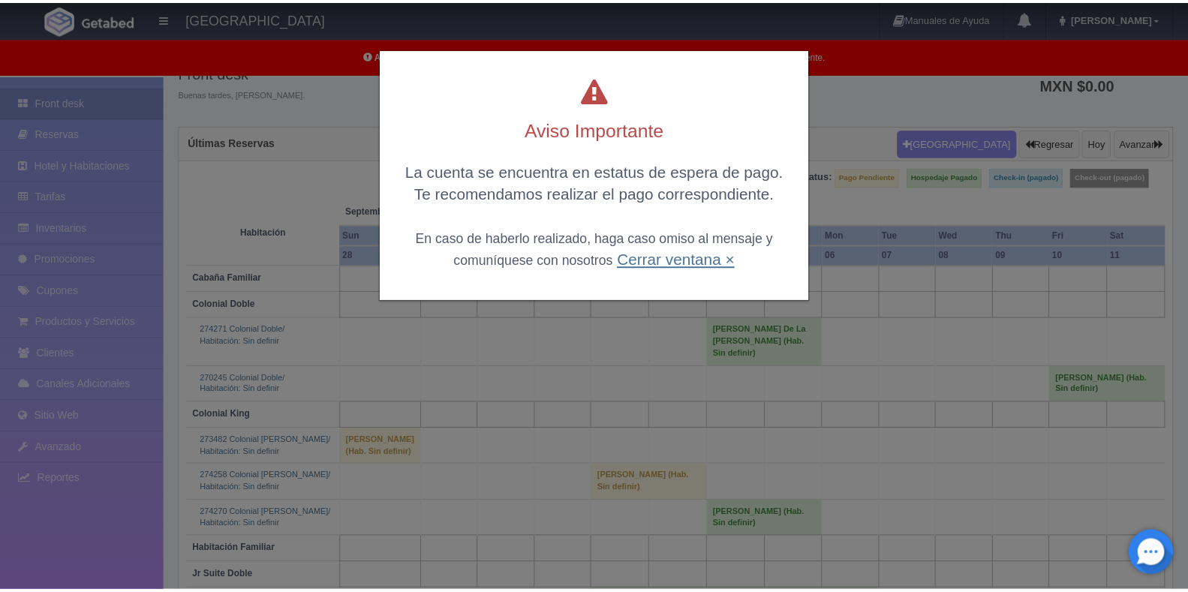
scroll to position [75, 0]
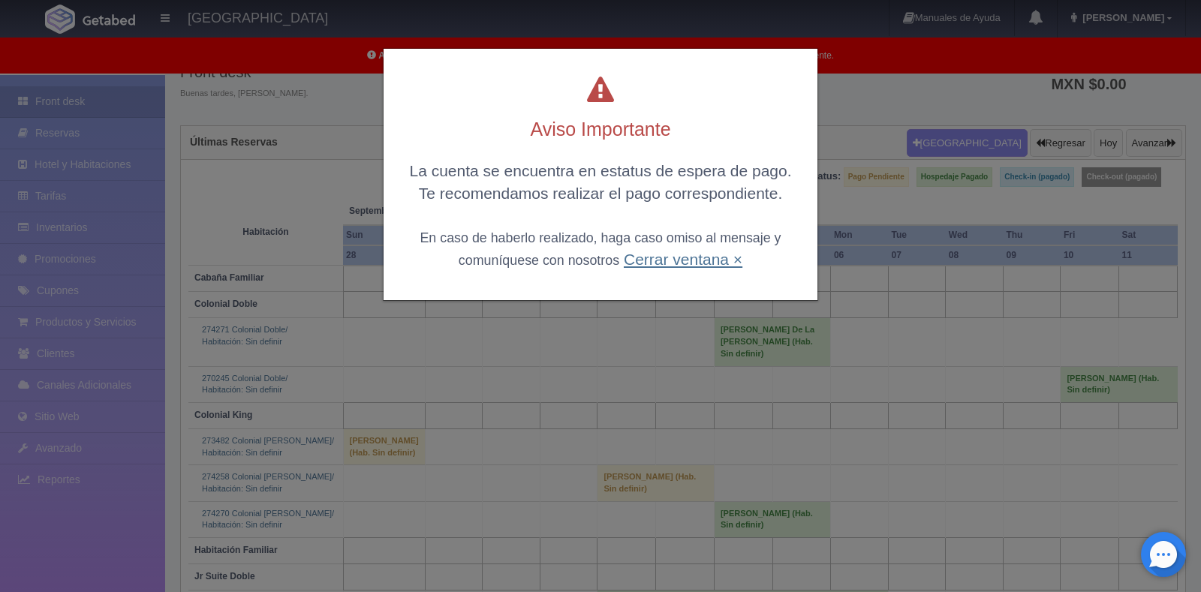
click at [659, 258] on link "Cerrar ventana ×" at bounding box center [683, 259] width 119 height 17
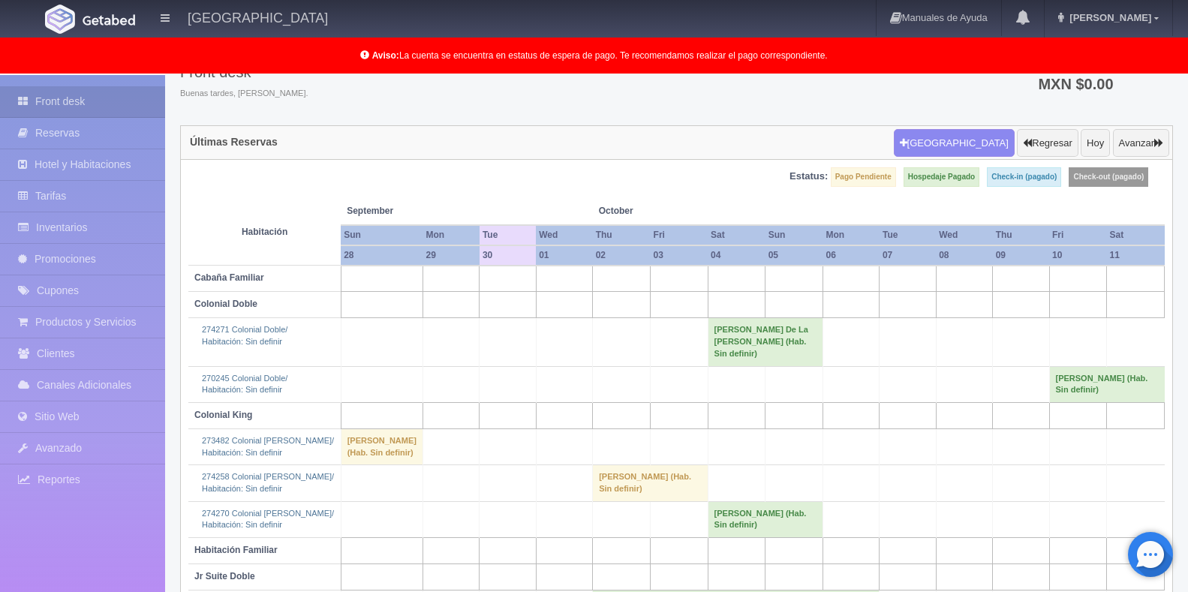
click at [778, 303] on td at bounding box center [795, 305] width 58 height 26
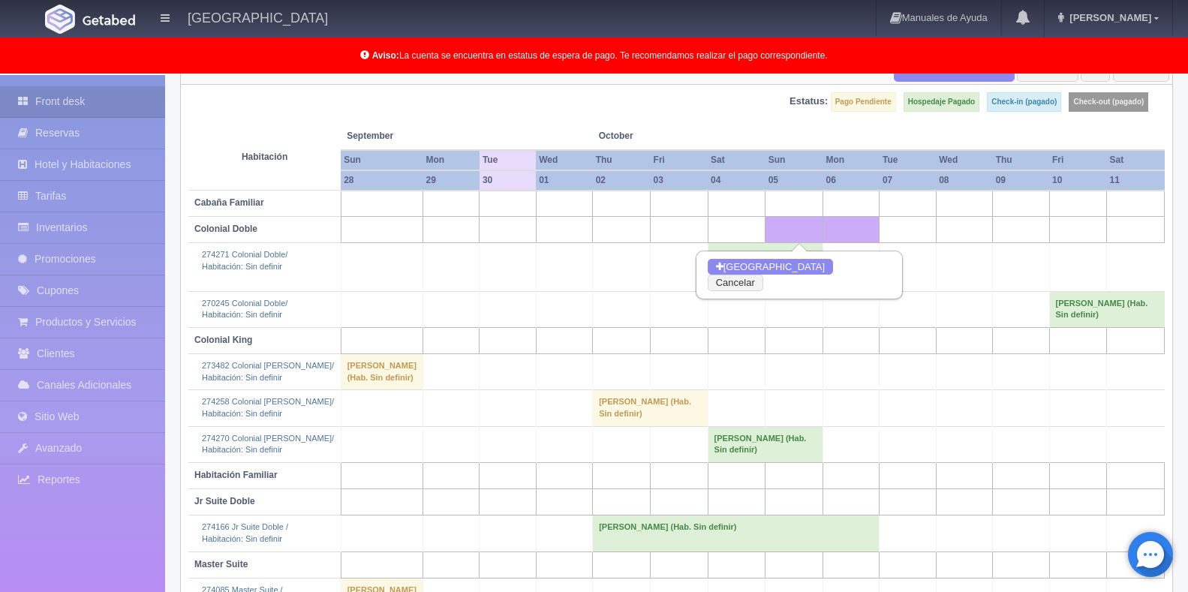
scroll to position [240, 0]
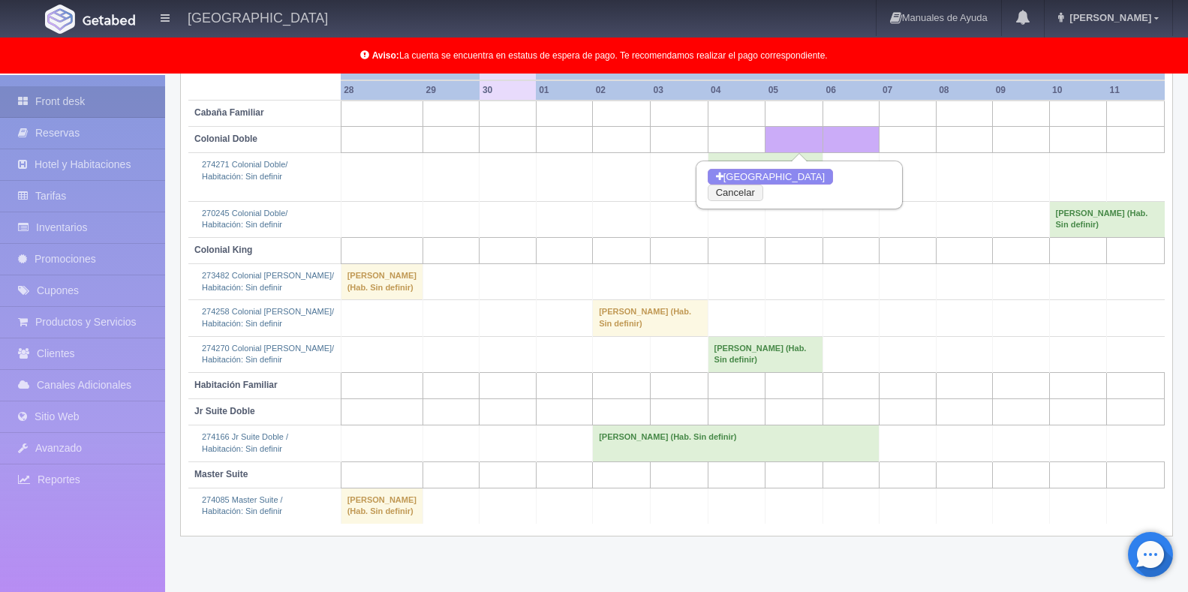
click at [1030, 313] on td at bounding box center [1021, 318] width 56 height 36
click at [615, 333] on td "CARLOS VELASCO SANTOS (Hab. Sin definir)" at bounding box center [650, 318] width 115 height 36
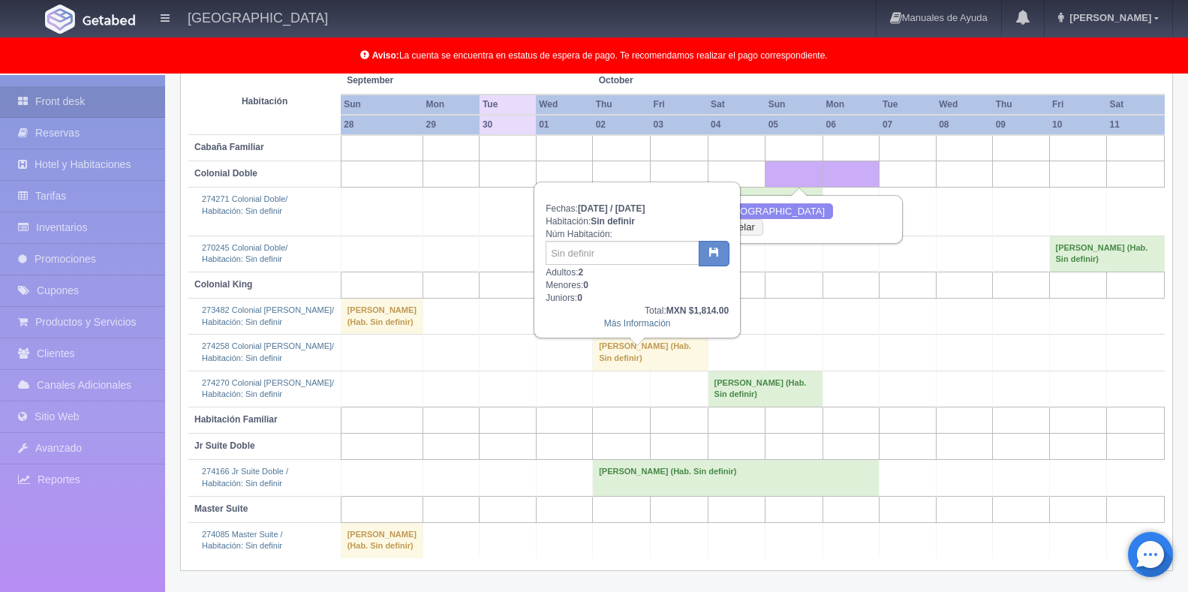
scroll to position [90, 0]
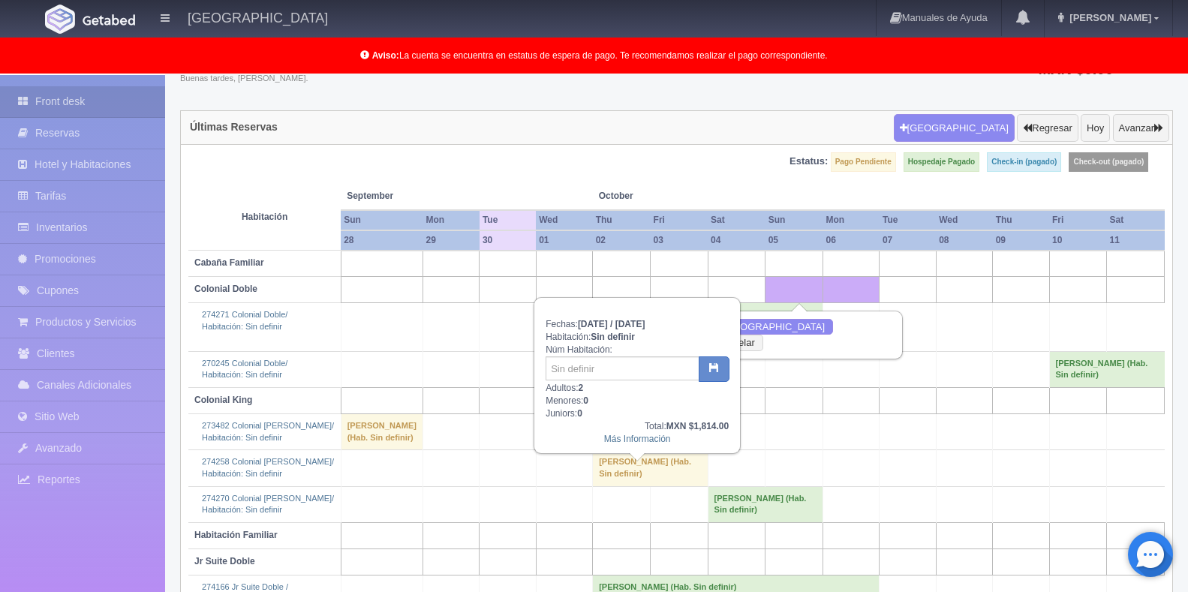
click at [648, 486] on td "CARLOS VELASCO SANTOS (Hab. Sin definir)" at bounding box center [650, 468] width 115 height 36
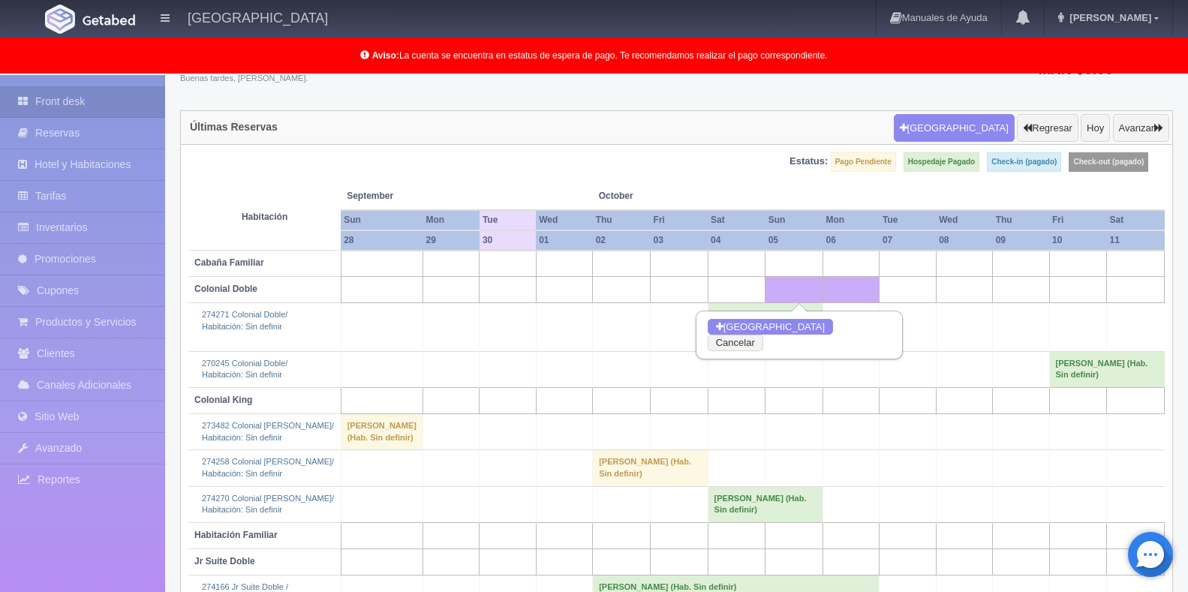
click at [637, 474] on td "CARLOS VELASCO SANTOS (Hab. Sin definir)" at bounding box center [650, 468] width 115 height 36
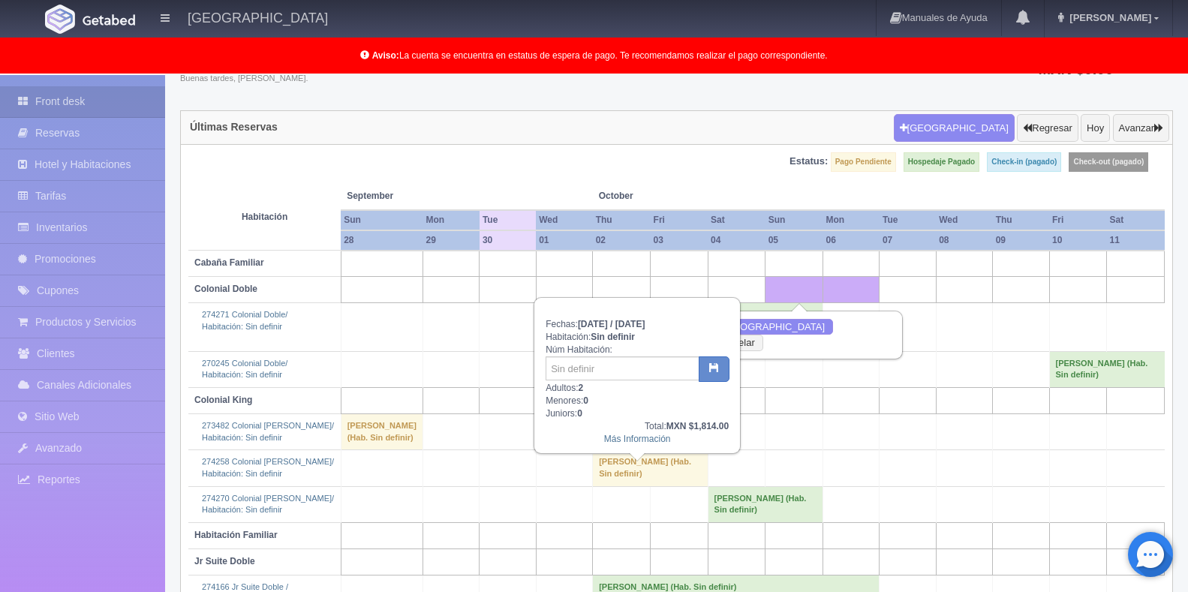
click at [641, 447] on div "Fechas: 2025-10-02 / 2025-10-03 Habitación: Sin definir Núm Habitación: Adultos…" at bounding box center [637, 376] width 204 height 155
click at [637, 436] on link "Más Información" at bounding box center [637, 439] width 67 height 11
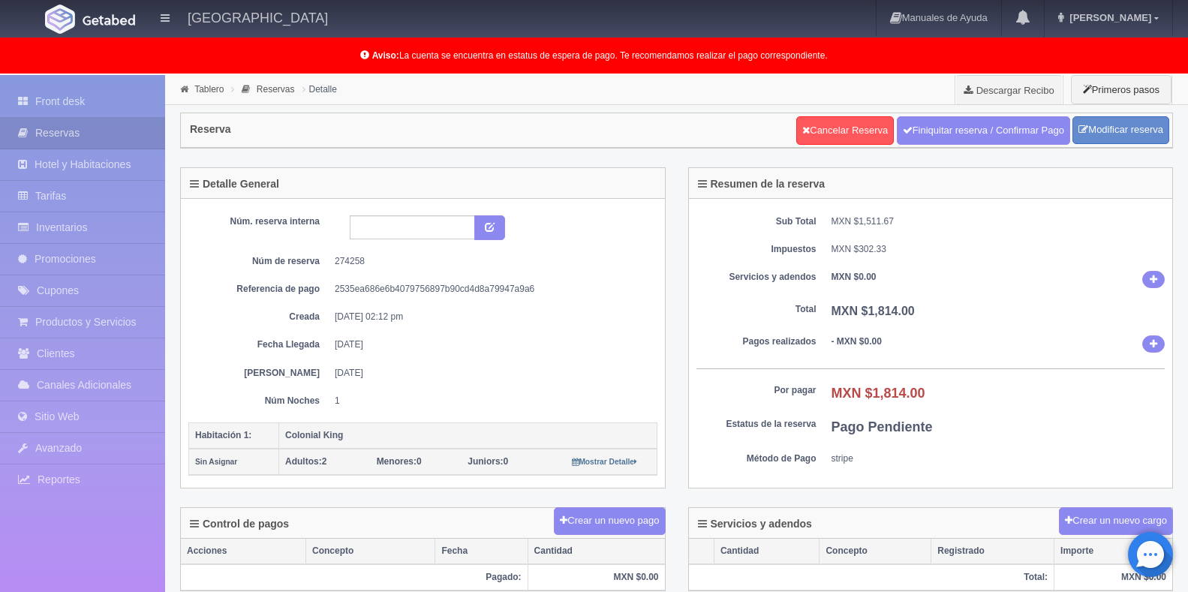
drag, startPoint x: 867, startPoint y: 391, endPoint x: 946, endPoint y: 390, distance: 78.8
click at [946, 390] on dd "MXN $1,814.00" at bounding box center [999, 394] width 334 height 20
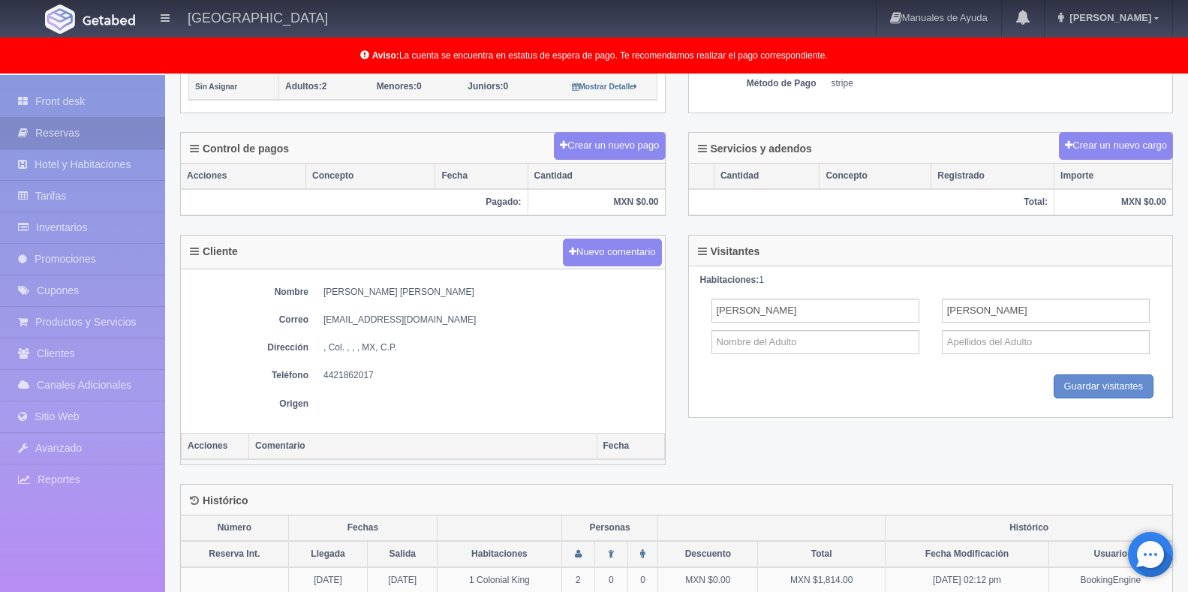
scroll to position [397, 0]
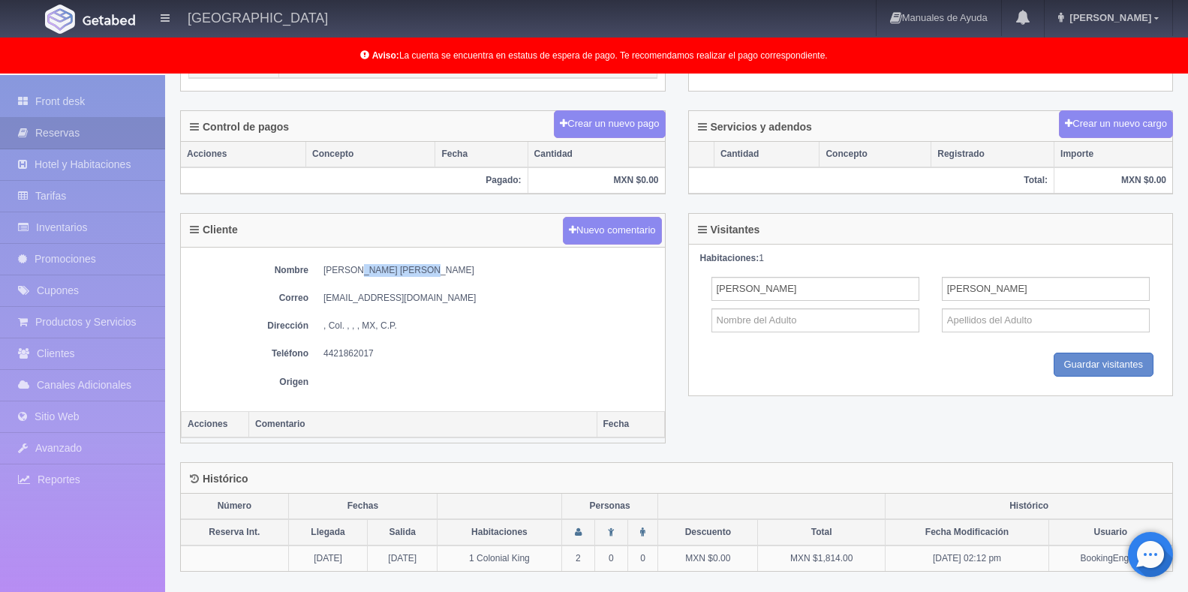
drag, startPoint x: 364, startPoint y: 268, endPoint x: 424, endPoint y: 269, distance: 60.1
click at [424, 269] on dd "[PERSON_NAME] [PERSON_NAME]" at bounding box center [490, 270] width 334 height 13
copy dd "[PERSON_NAME]"
click at [344, 269] on dd "[PERSON_NAME] [PERSON_NAME]" at bounding box center [490, 270] width 334 height 13
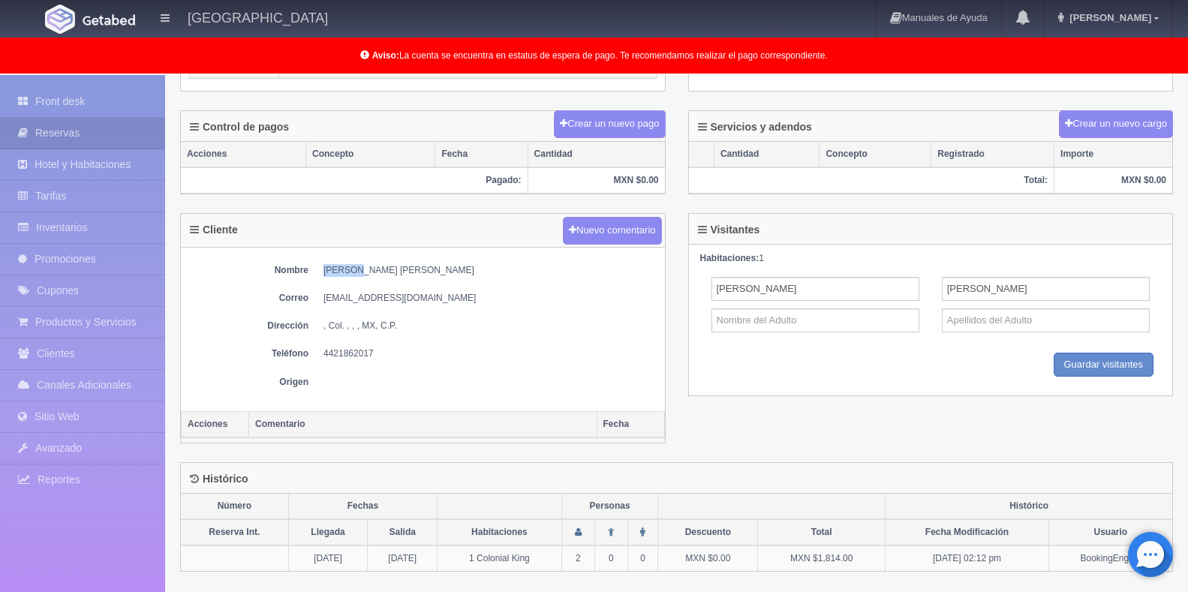
copy dd "[PERSON_NAME]"
click at [386, 296] on dd "[EMAIL_ADDRESS][DOMAIN_NAME]" at bounding box center [490, 298] width 334 height 13
drag, startPoint x: 401, startPoint y: 295, endPoint x: 323, endPoint y: 293, distance: 78.1
click at [323, 293] on dl "Correo [EMAIL_ADDRESS][DOMAIN_NAME]" at bounding box center [422, 298] width 469 height 13
copy dd "[EMAIL_ADDRESS][DOMAIN_NAME]"
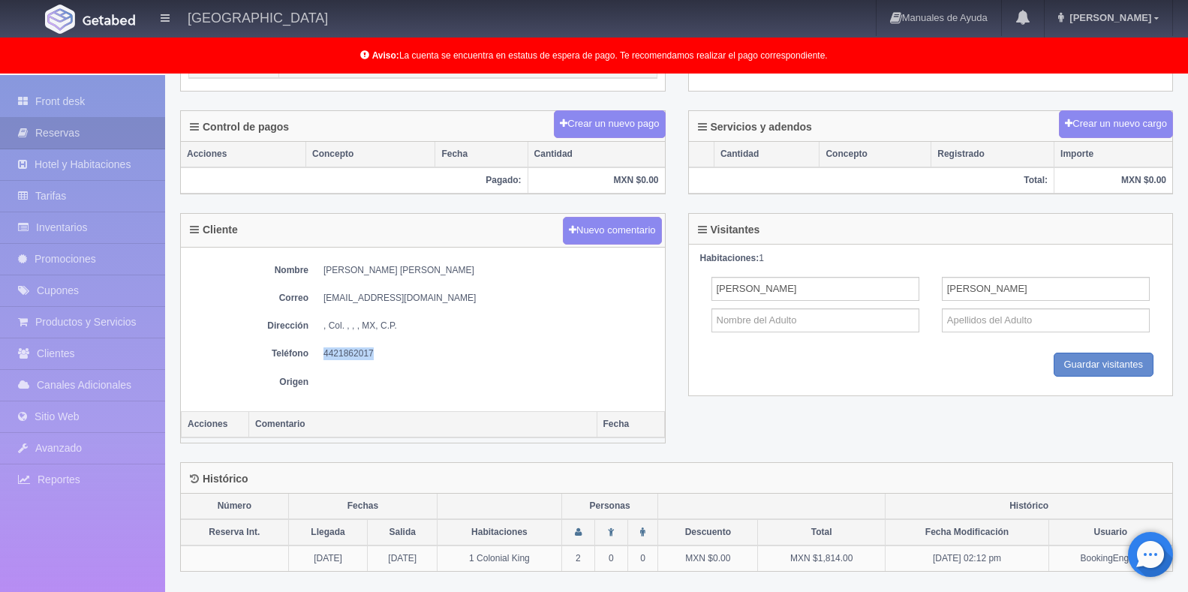
drag, startPoint x: 372, startPoint y: 353, endPoint x: 320, endPoint y: 357, distance: 52.7
click at [320, 357] on dl "Teléfono [PHONE_NUMBER]" at bounding box center [422, 353] width 469 height 13
copy dd "4421862017"
click at [513, 394] on div "Nombre [PERSON_NAME] [PERSON_NAME] Correo [EMAIL_ADDRESS][DOMAIN_NAME] Direcció…" at bounding box center [423, 330] width 484 height 164
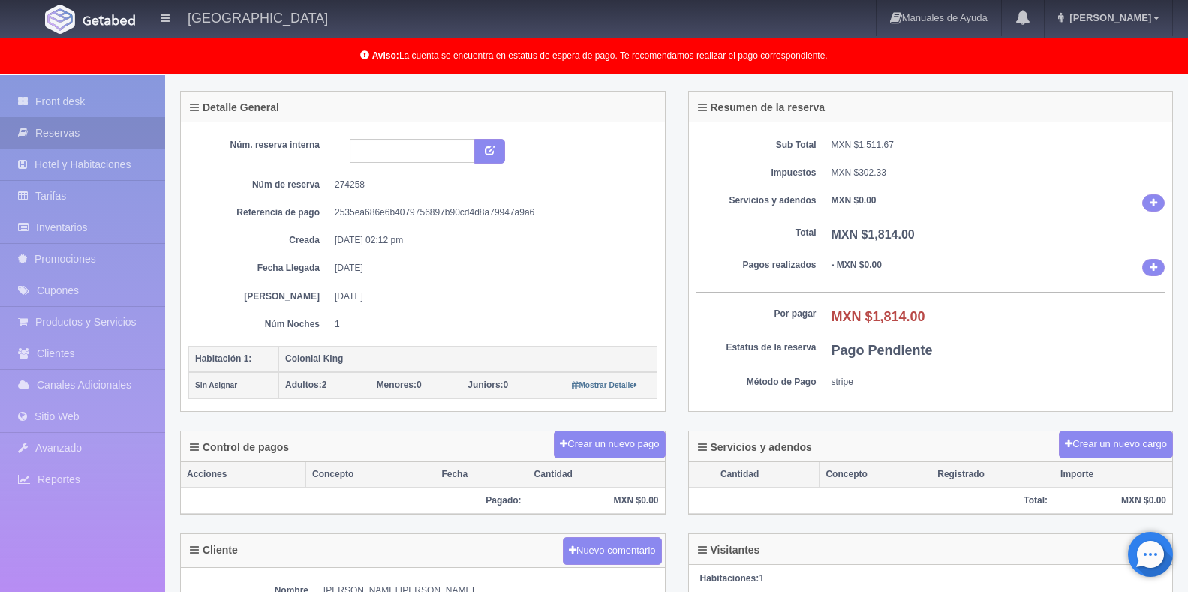
scroll to position [225, 0]
